Goal: Task Accomplishment & Management: Use online tool/utility

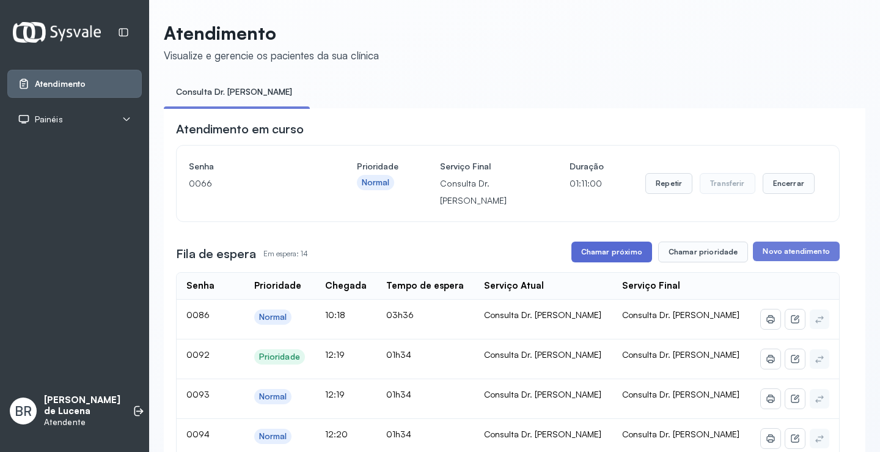
click at [633, 256] on button "Chamar próximo" at bounding box center [612, 251] width 81 height 21
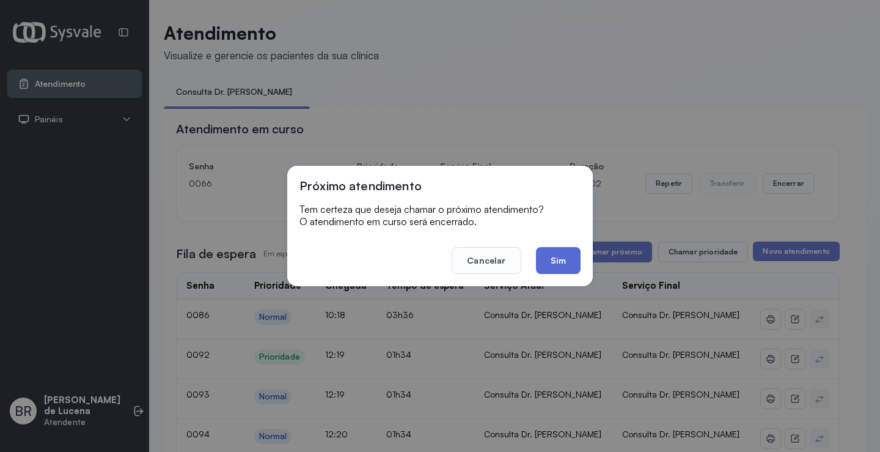
click at [552, 262] on button "Sim" at bounding box center [558, 260] width 45 height 27
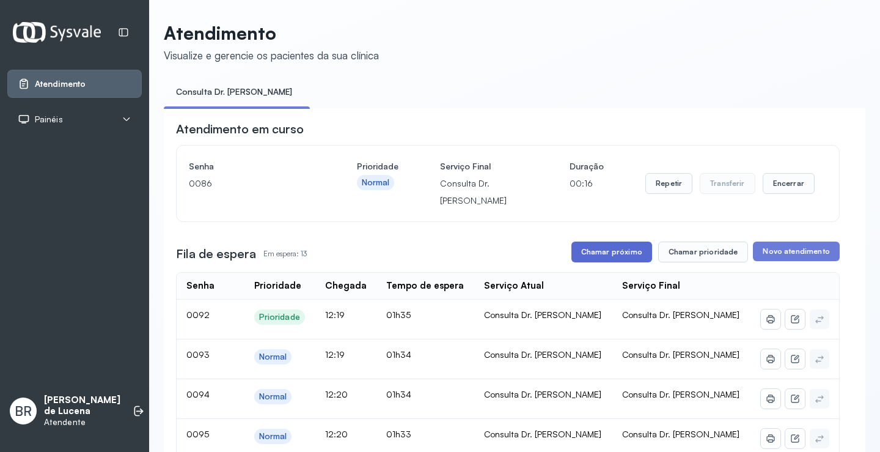
click at [608, 259] on button "Chamar próximo" at bounding box center [612, 251] width 81 height 21
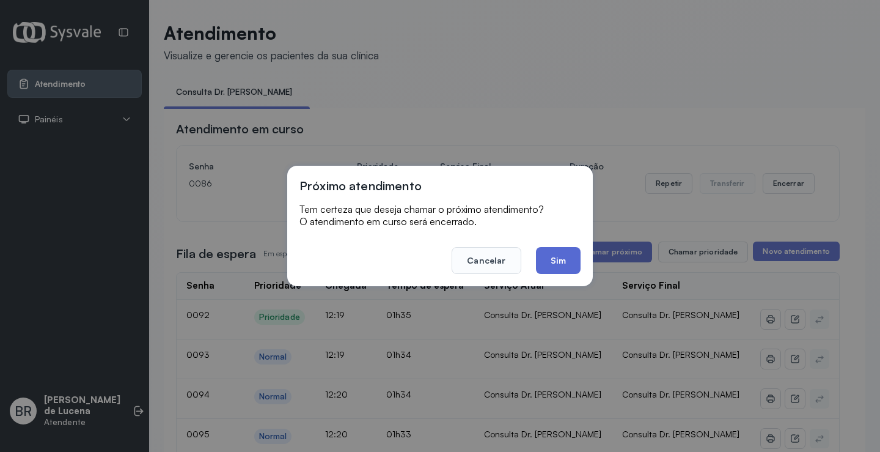
click at [564, 256] on button "Sim" at bounding box center [558, 260] width 45 height 27
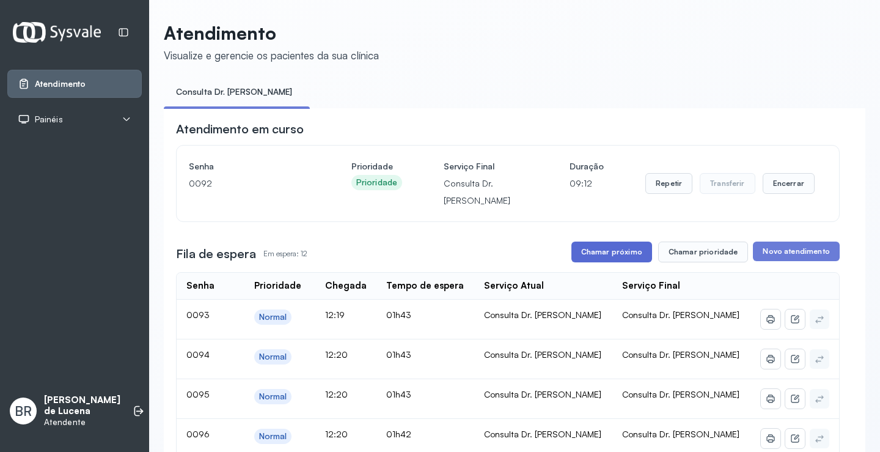
click at [610, 257] on button "Chamar próximo" at bounding box center [612, 251] width 81 height 21
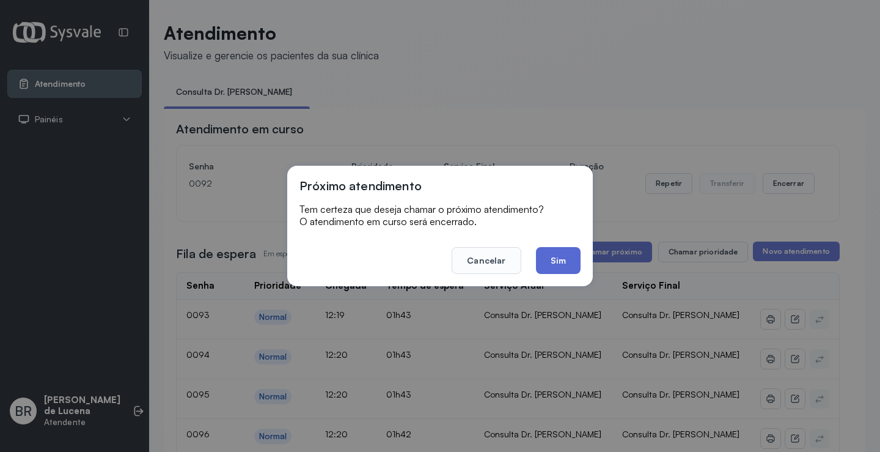
click at [567, 261] on button "Sim" at bounding box center [558, 260] width 45 height 27
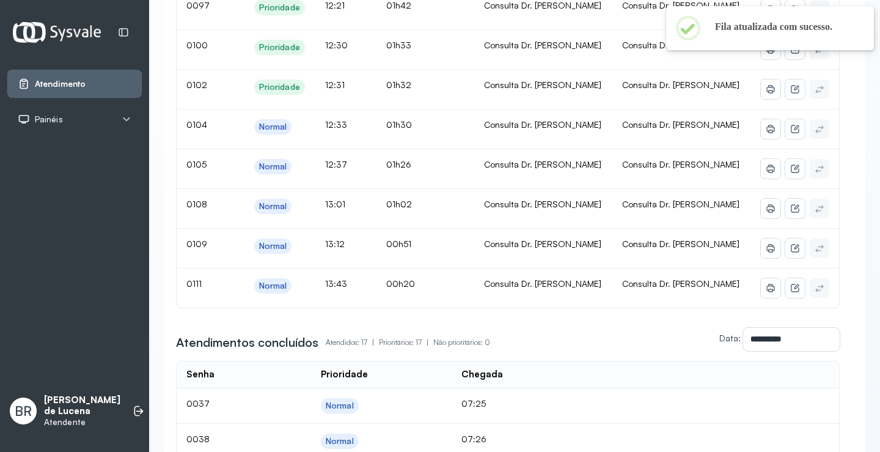
scroll to position [123, 0]
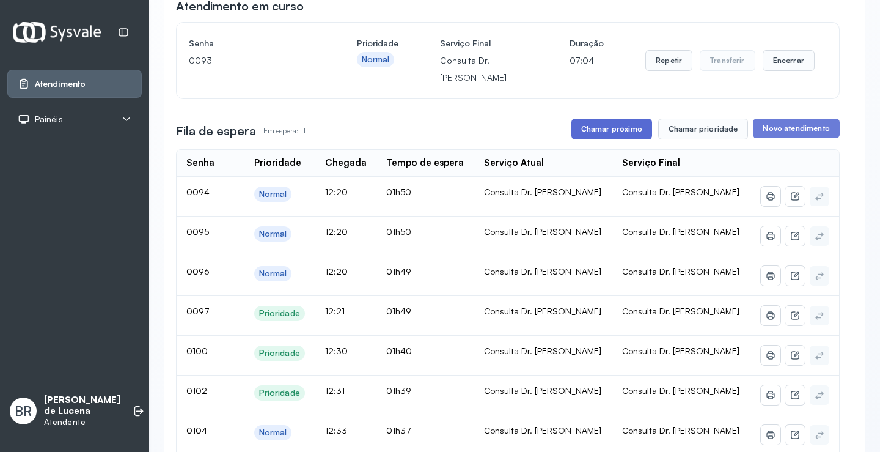
click at [589, 129] on button "Chamar próximo" at bounding box center [612, 129] width 81 height 21
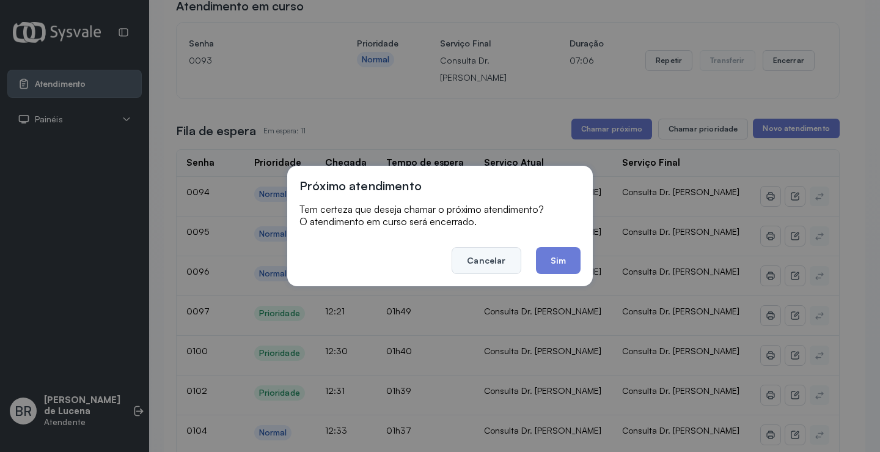
click at [496, 260] on button "Cancelar" at bounding box center [486, 260] width 69 height 27
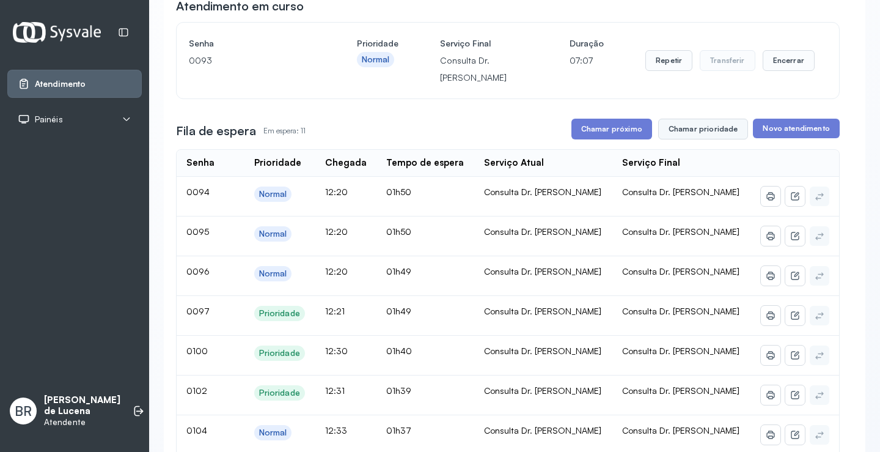
click at [699, 131] on button "Chamar prioridade" at bounding box center [703, 129] width 90 height 21
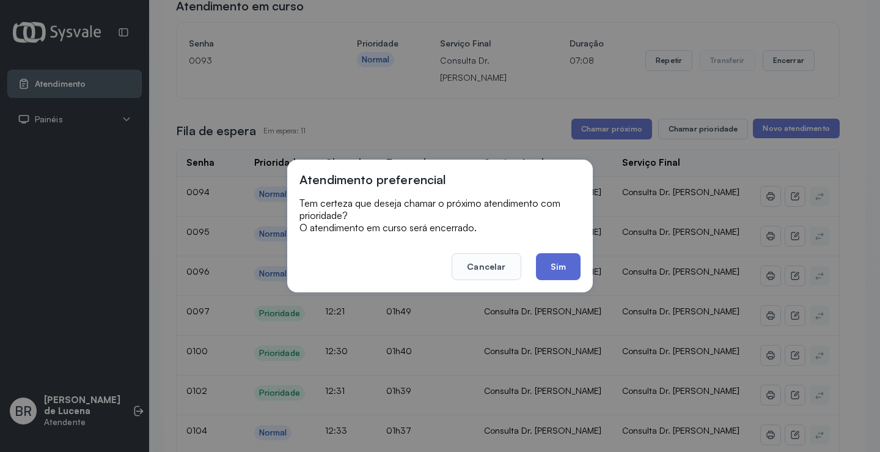
click at [565, 265] on button "Sim" at bounding box center [558, 266] width 45 height 27
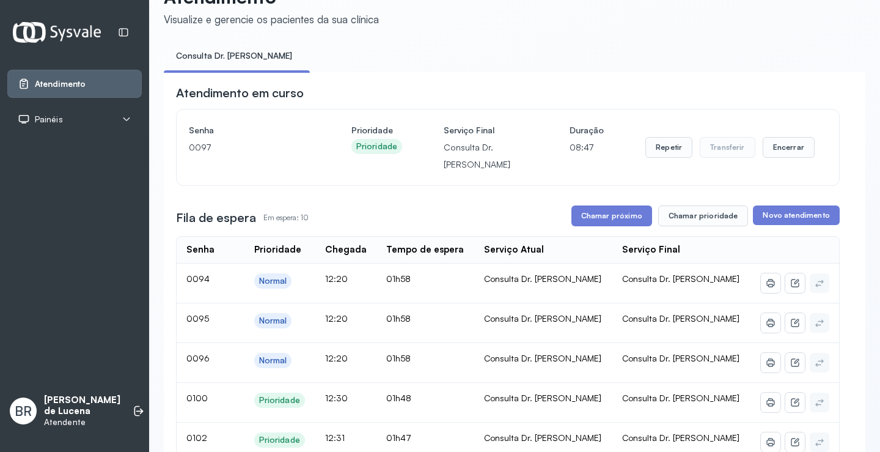
scroll to position [0, 0]
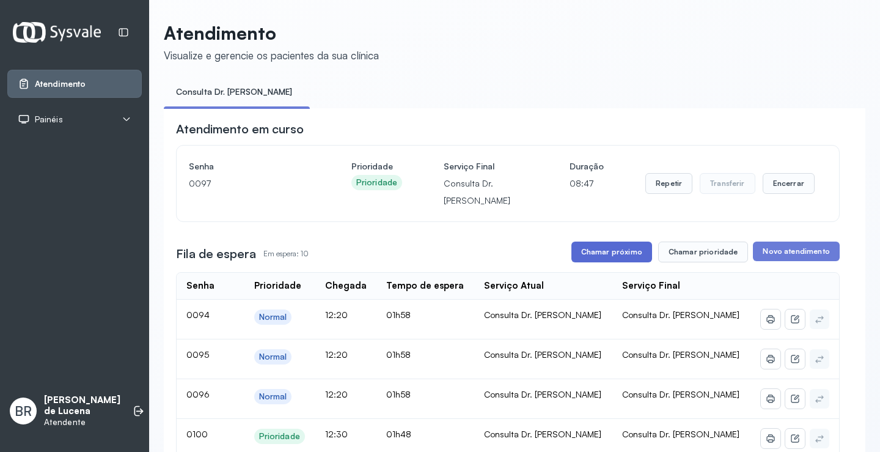
click at [632, 259] on button "Chamar próximo" at bounding box center [612, 251] width 81 height 21
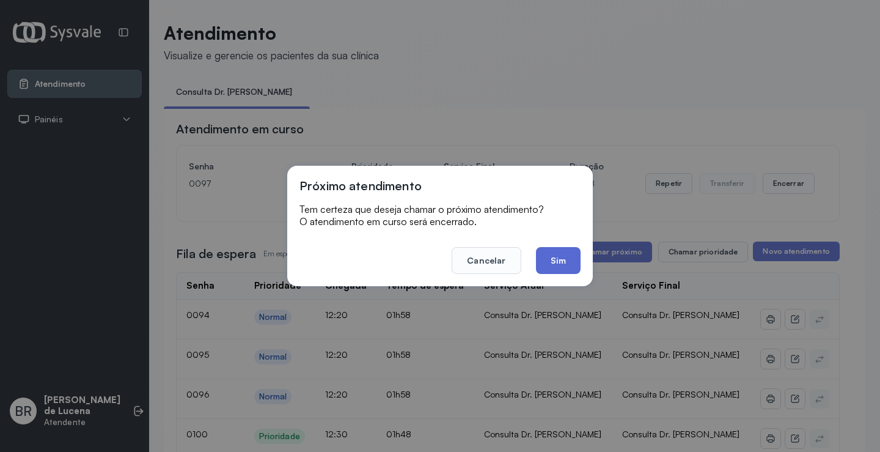
click at [569, 261] on button "Sim" at bounding box center [558, 260] width 45 height 27
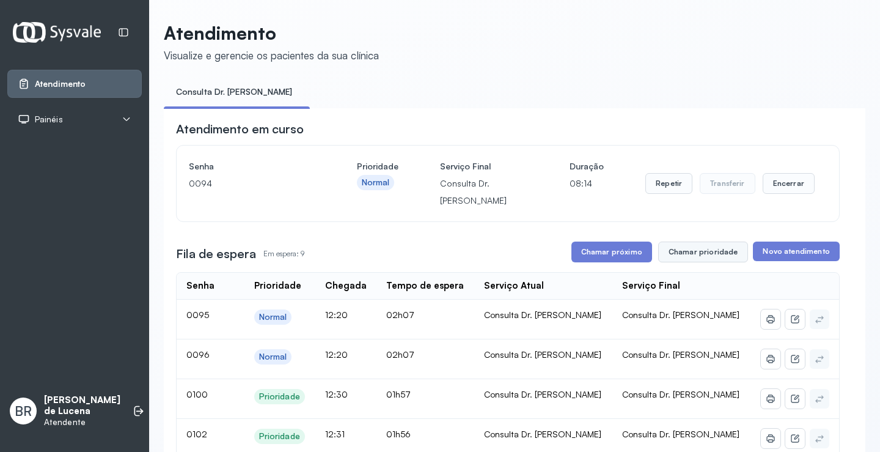
click at [688, 256] on button "Chamar prioridade" at bounding box center [703, 251] width 90 height 21
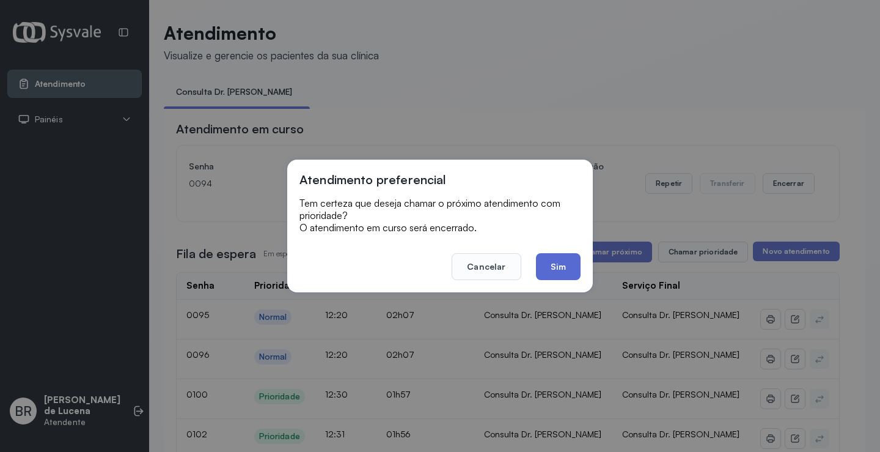
click at [551, 267] on button "Sim" at bounding box center [558, 266] width 45 height 27
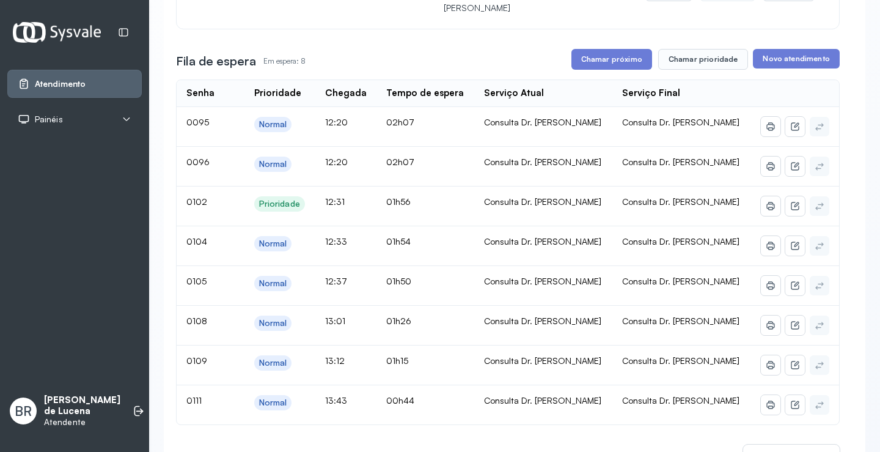
scroll to position [122, 0]
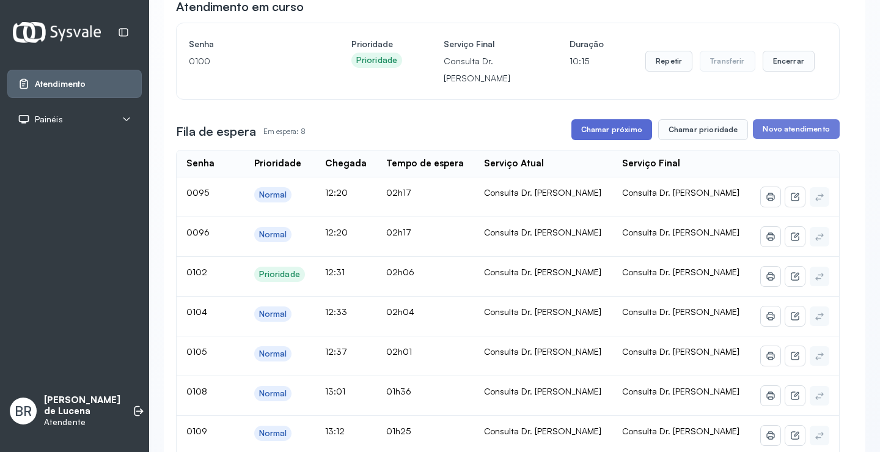
click at [617, 135] on button "Chamar próximo" at bounding box center [612, 129] width 81 height 21
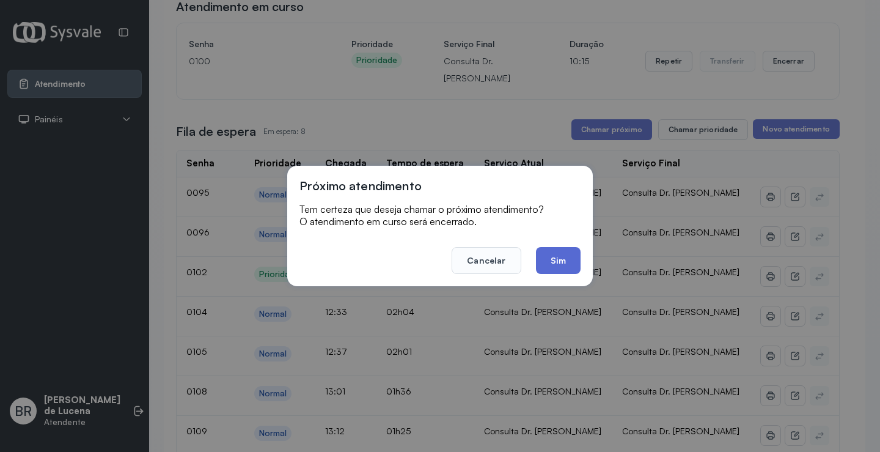
click at [564, 260] on button "Sim" at bounding box center [558, 260] width 45 height 27
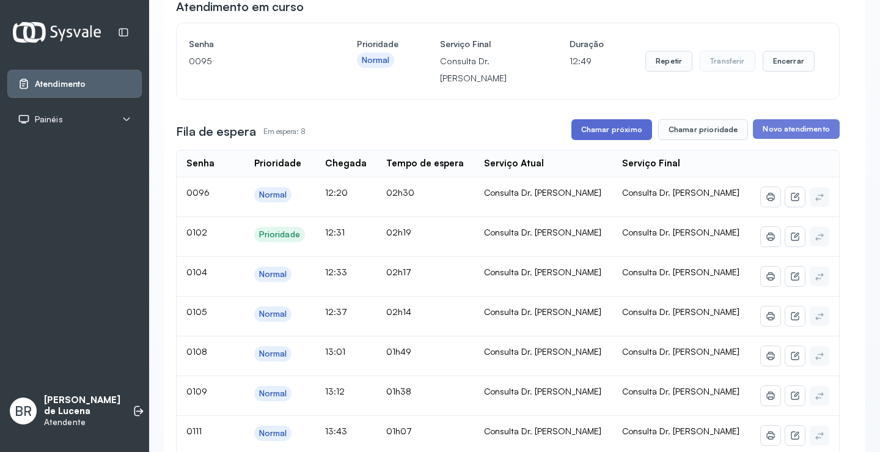
click at [609, 133] on button "Chamar próximo" at bounding box center [612, 129] width 81 height 21
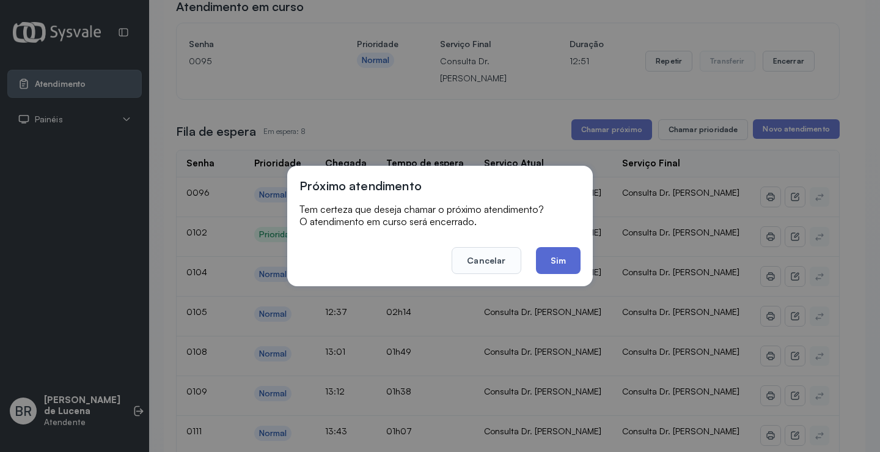
click at [559, 260] on button "Sim" at bounding box center [558, 260] width 45 height 27
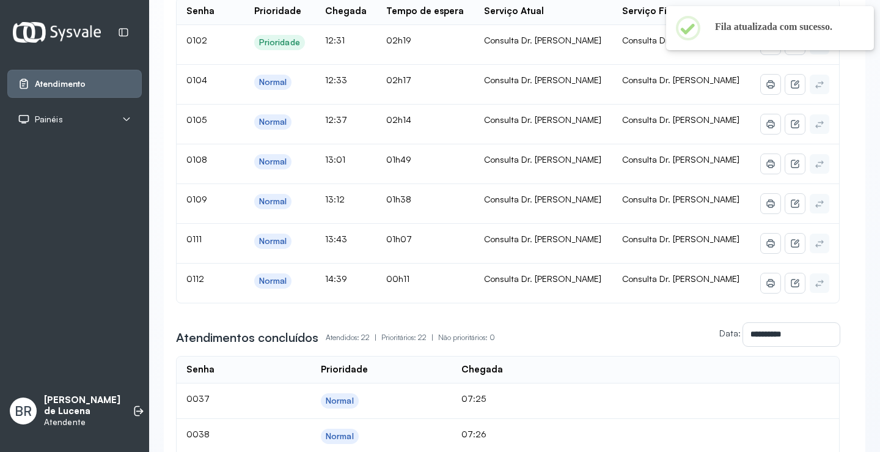
scroll to position [245, 0]
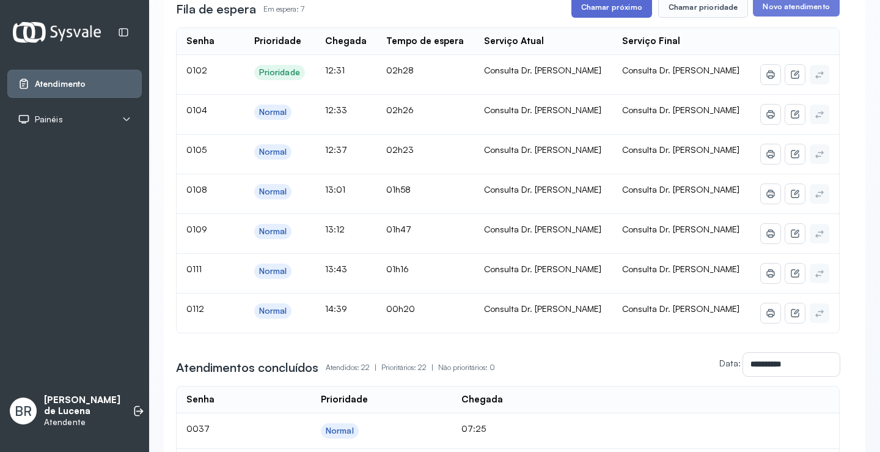
click at [610, 9] on button "Chamar próximo" at bounding box center [612, 7] width 81 height 21
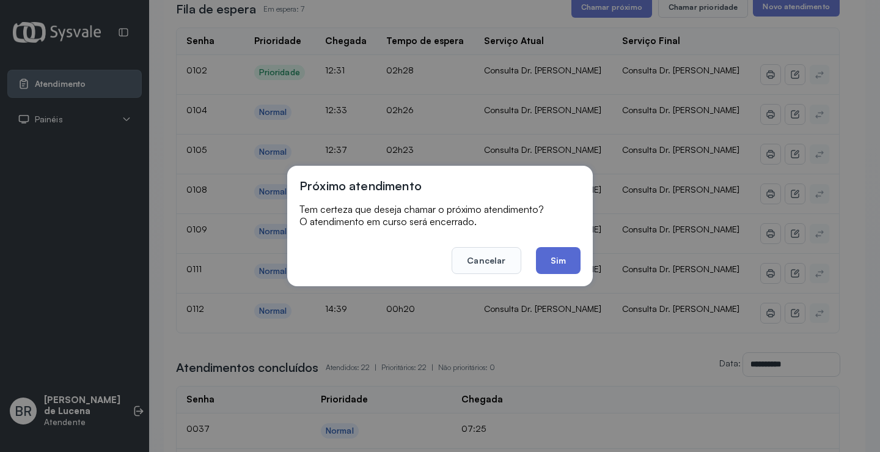
click at [552, 259] on button "Sim" at bounding box center [558, 260] width 45 height 27
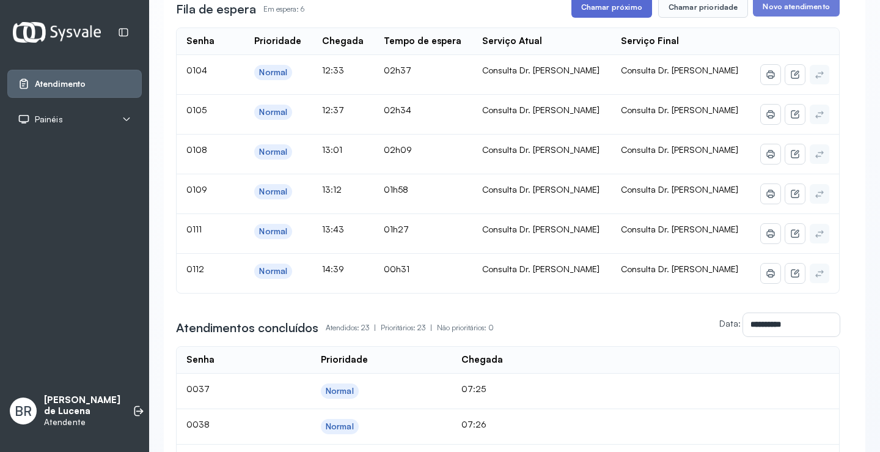
click at [608, 10] on button "Chamar próximo" at bounding box center [612, 7] width 81 height 21
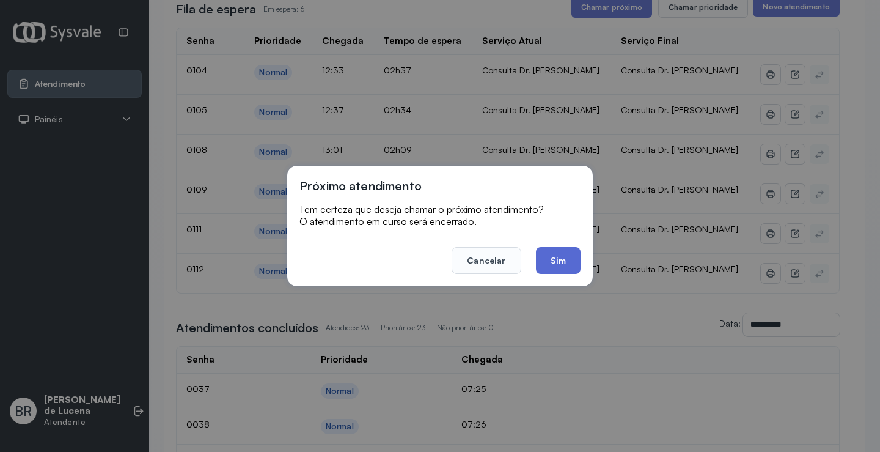
click at [550, 259] on button "Sim" at bounding box center [558, 260] width 45 height 27
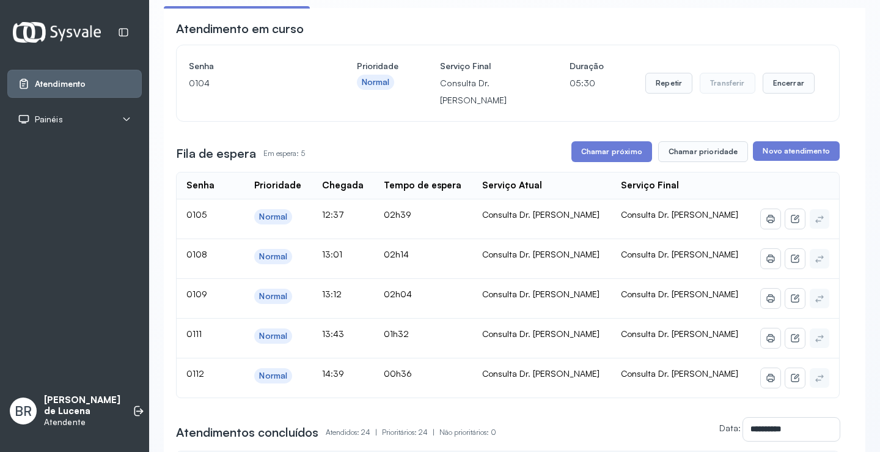
scroll to position [0, 0]
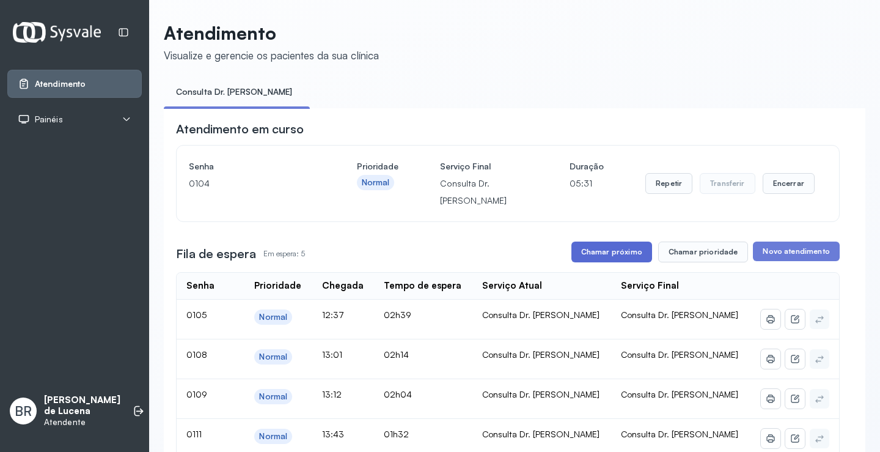
click at [601, 256] on button "Chamar próximo" at bounding box center [612, 251] width 81 height 21
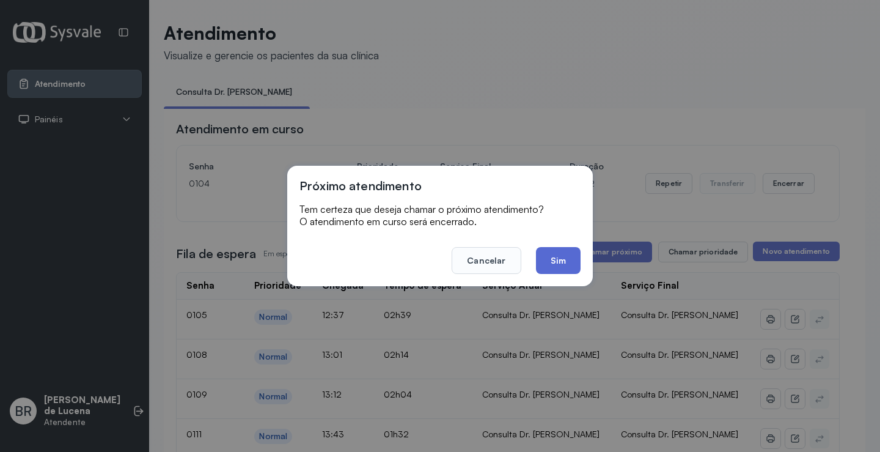
click at [566, 262] on button "Sim" at bounding box center [558, 260] width 45 height 27
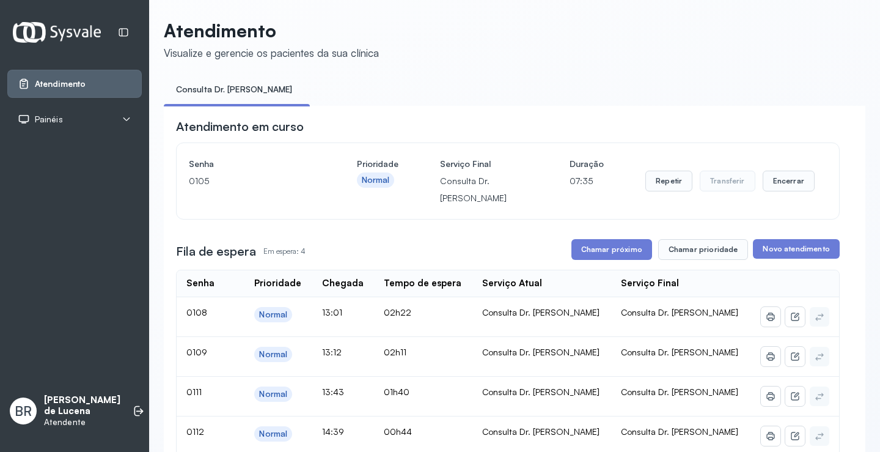
scroll to position [1, 0]
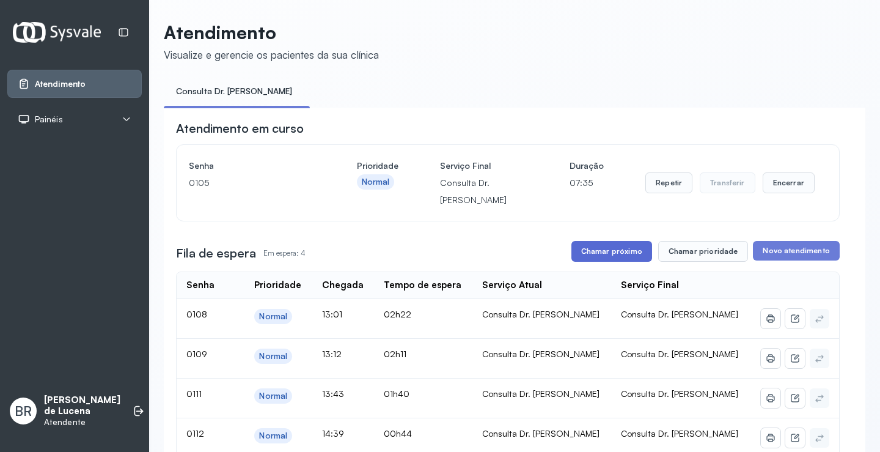
click at [609, 251] on button "Chamar próximo" at bounding box center [612, 251] width 81 height 21
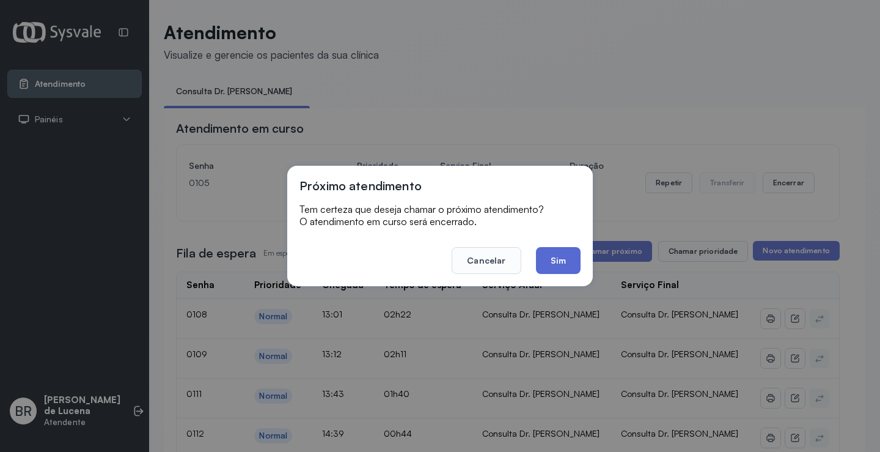
click at [562, 262] on button "Sim" at bounding box center [558, 260] width 45 height 27
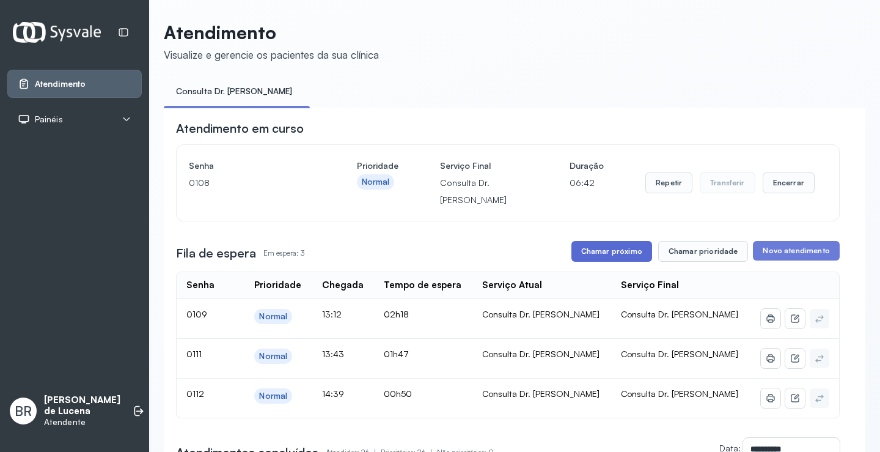
click at [620, 253] on button "Chamar próximo" at bounding box center [612, 251] width 81 height 21
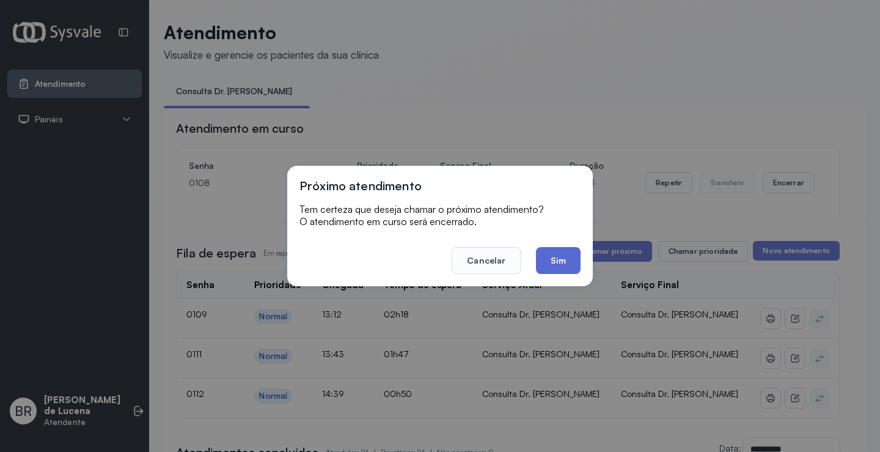
click at [569, 258] on button "Sim" at bounding box center [558, 260] width 45 height 27
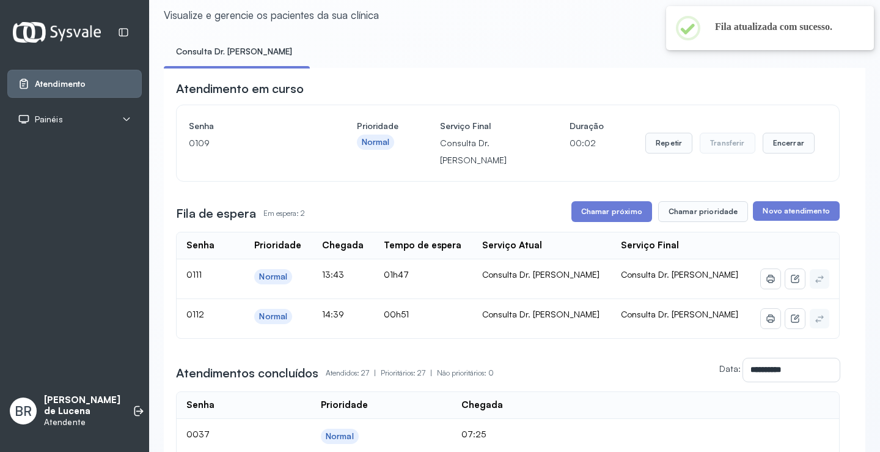
scroll to position [62, 0]
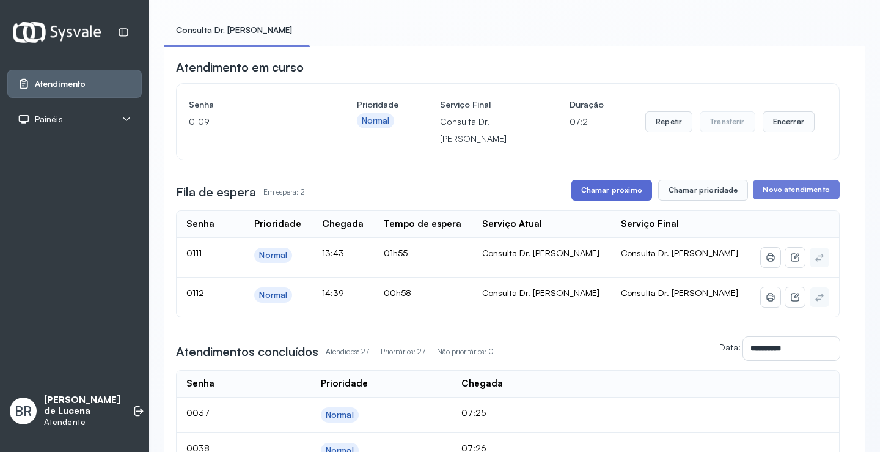
click at [588, 191] on button "Chamar próximo" at bounding box center [612, 190] width 81 height 21
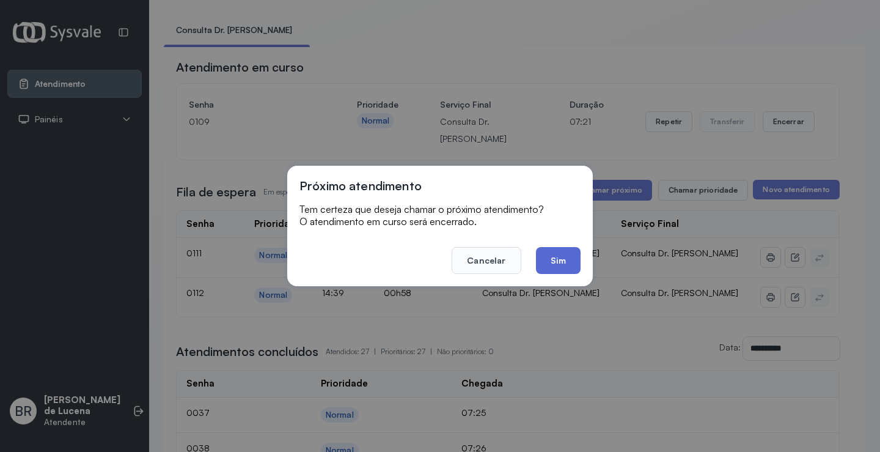
click at [564, 257] on button "Sim" at bounding box center [558, 260] width 45 height 27
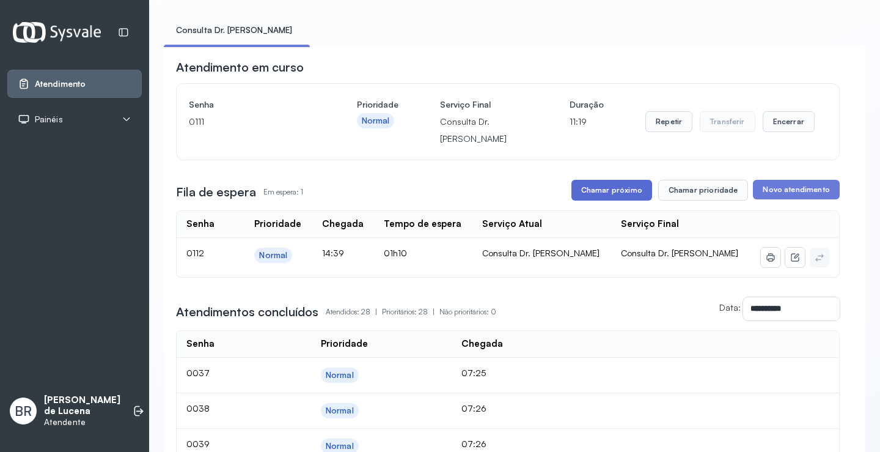
click at [606, 193] on button "Chamar próximo" at bounding box center [612, 190] width 81 height 21
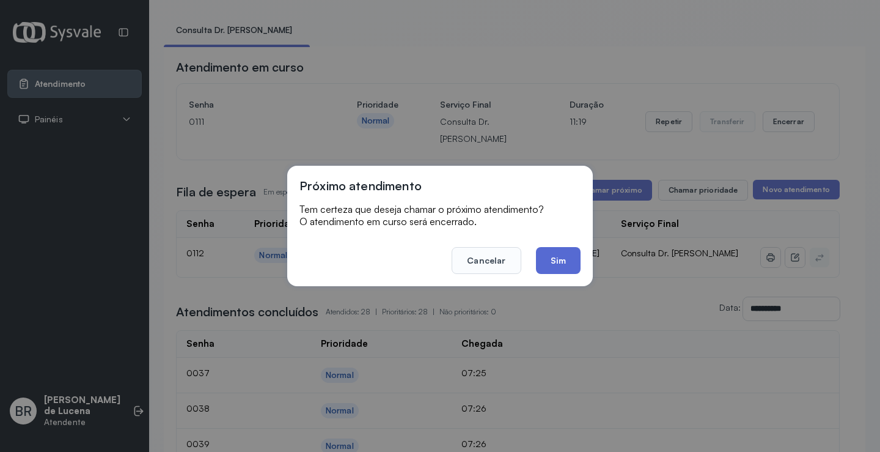
click at [569, 261] on button "Sim" at bounding box center [558, 260] width 45 height 27
